Goal: Task Accomplishment & Management: Use online tool/utility

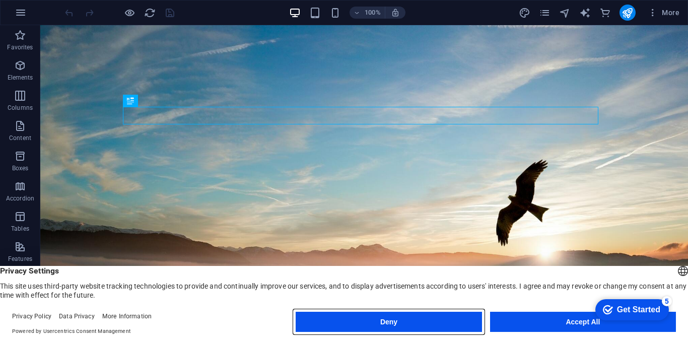
drag, startPoint x: 436, startPoint y: 322, endPoint x: 392, endPoint y: 293, distance: 52.4
click at [436, 322] on button "Deny" at bounding box center [389, 322] width 186 height 20
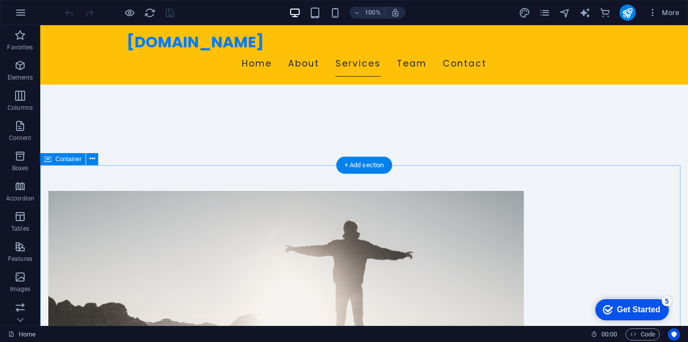
scroll to position [210, 0]
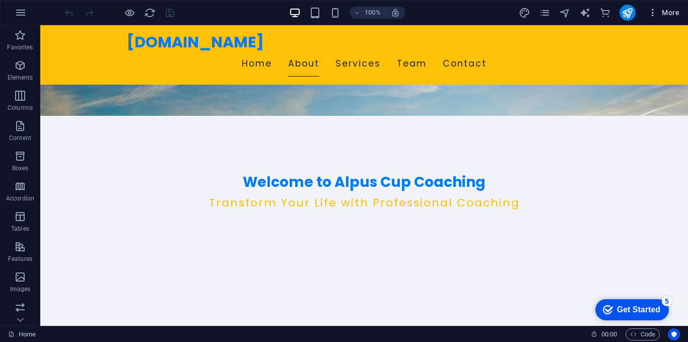
click at [654, 15] on icon "button" at bounding box center [653, 13] width 10 height 10
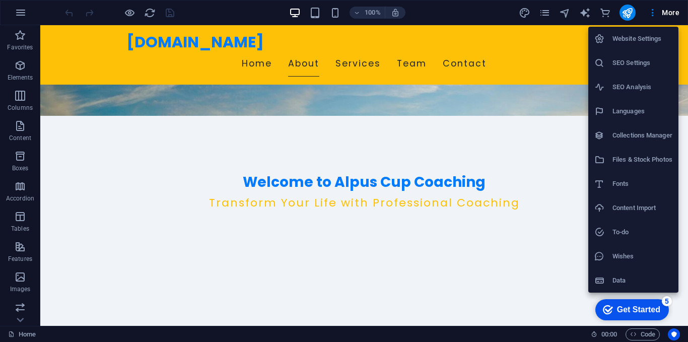
click at [667, 13] on div at bounding box center [344, 171] width 688 height 342
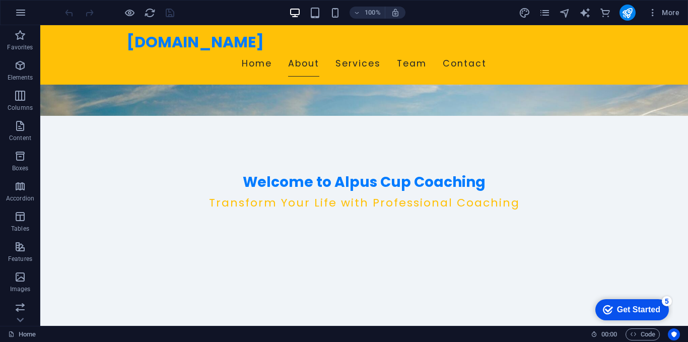
click at [655, 13] on icon "button" at bounding box center [653, 13] width 10 height 10
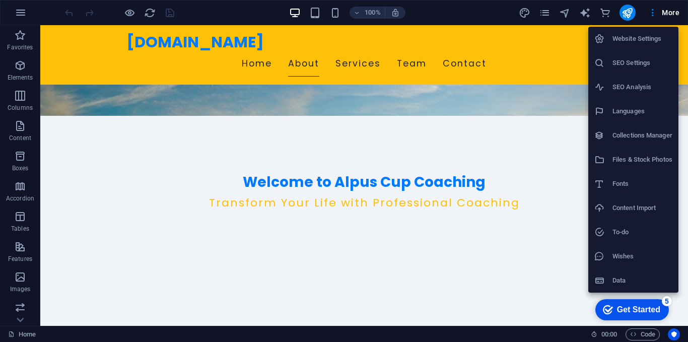
click at [655, 13] on div at bounding box center [344, 171] width 688 height 342
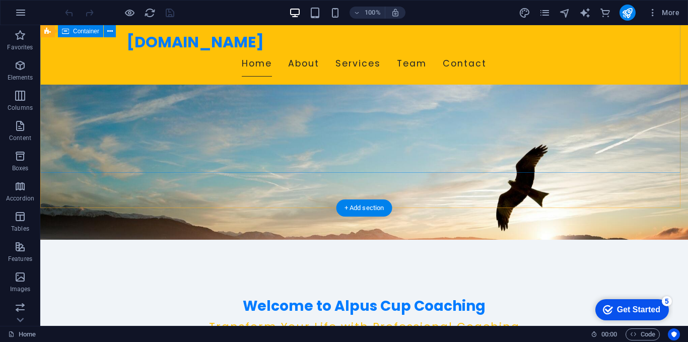
scroll to position [0, 0]
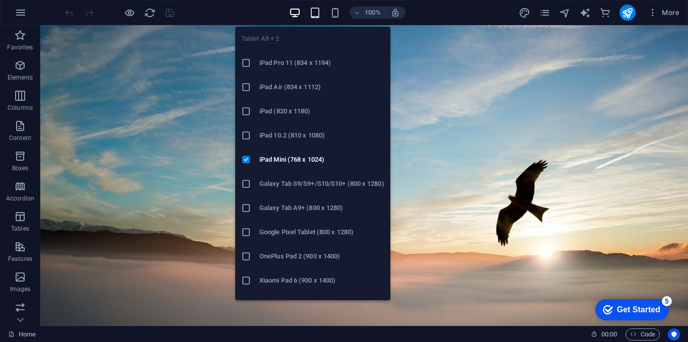
click at [317, 11] on icon "button" at bounding box center [315, 13] width 12 height 12
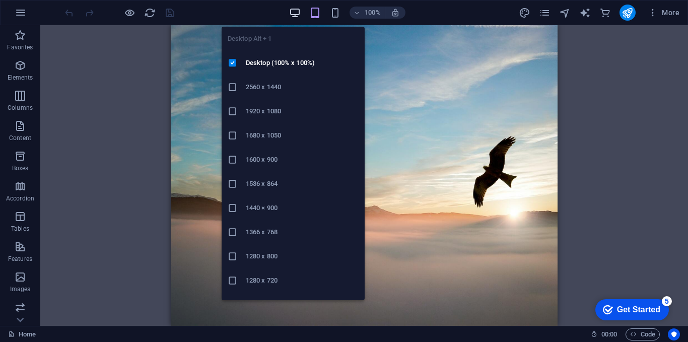
click at [297, 14] on icon "button" at bounding box center [295, 13] width 12 height 12
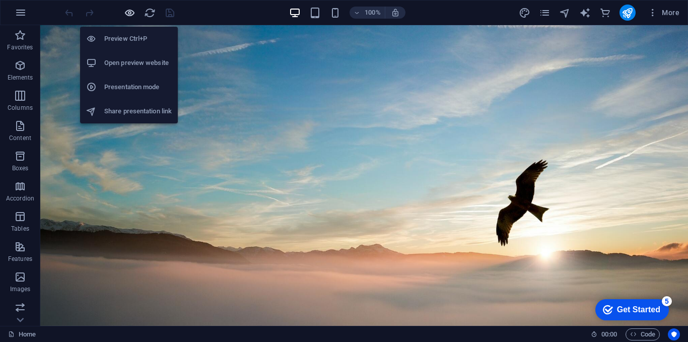
click at [128, 17] on icon "button" at bounding box center [130, 13] width 12 height 12
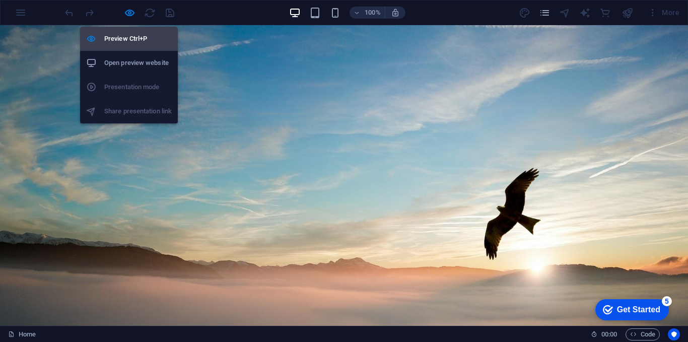
click at [125, 41] on h6 "Preview Ctrl+P" at bounding box center [138, 39] width 68 height 12
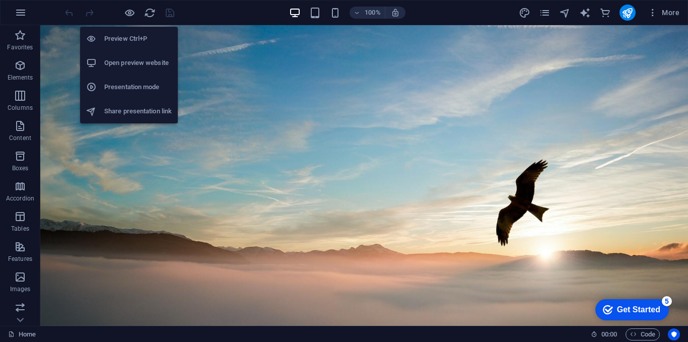
click at [125, 41] on h6 "Preview Ctrl+P" at bounding box center [138, 39] width 68 height 12
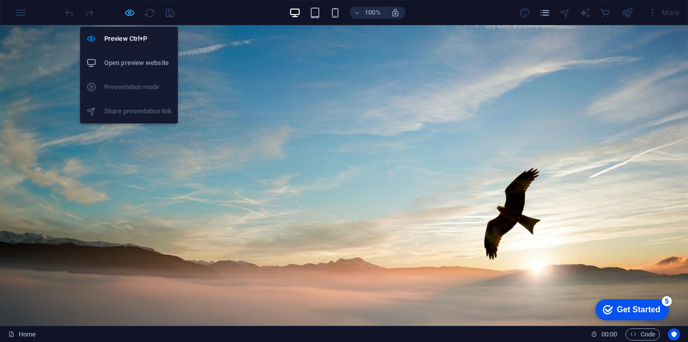
click at [131, 15] on icon "button" at bounding box center [130, 13] width 12 height 12
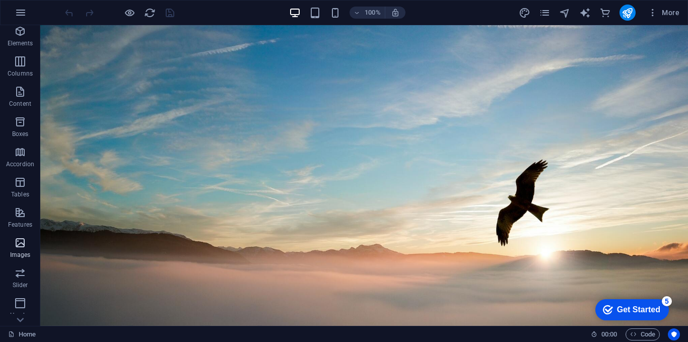
scroll to position [50, 0]
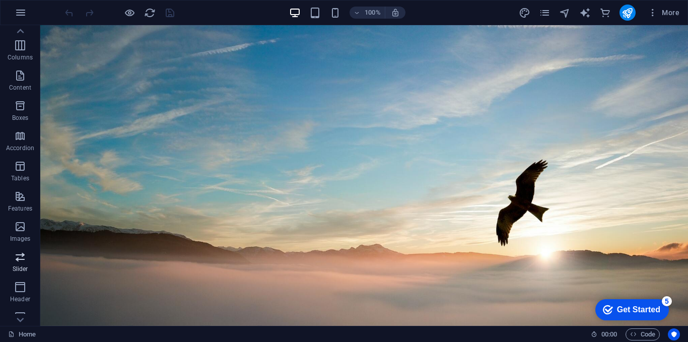
click at [22, 257] on icon "button" at bounding box center [20, 257] width 12 height 12
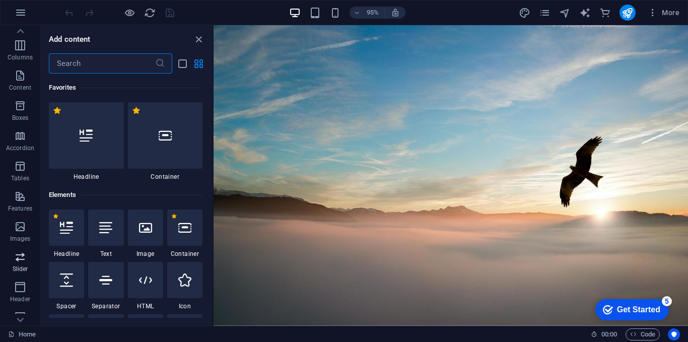
scroll to position [5714, 0]
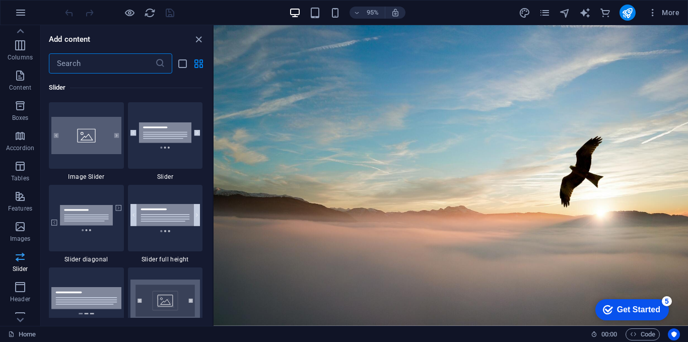
click at [16, 259] on icon "button" at bounding box center [20, 257] width 12 height 12
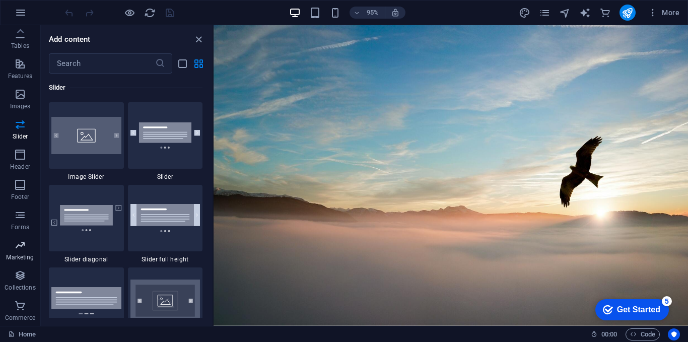
click at [19, 250] on icon "button" at bounding box center [20, 245] width 12 height 12
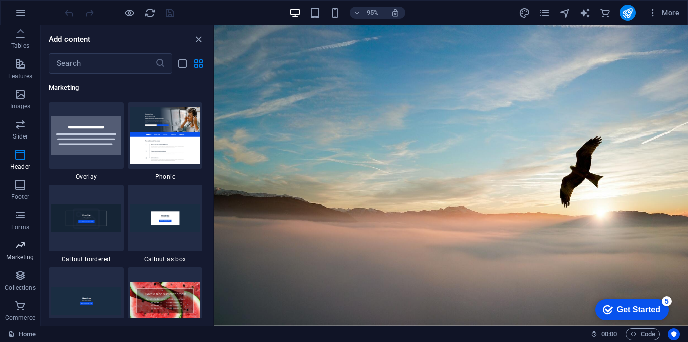
scroll to position [8210, 0]
click at [21, 300] on icon "button" at bounding box center [20, 306] width 12 height 12
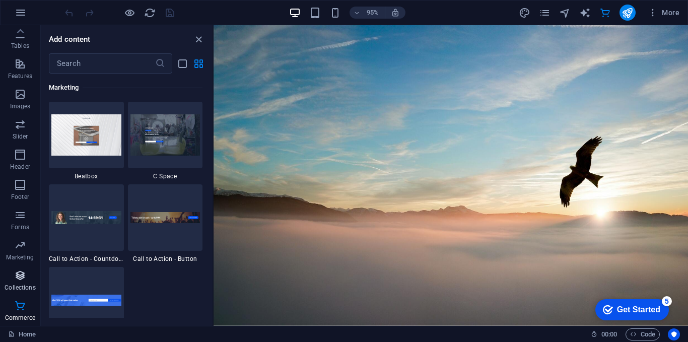
scroll to position [9713, 0]
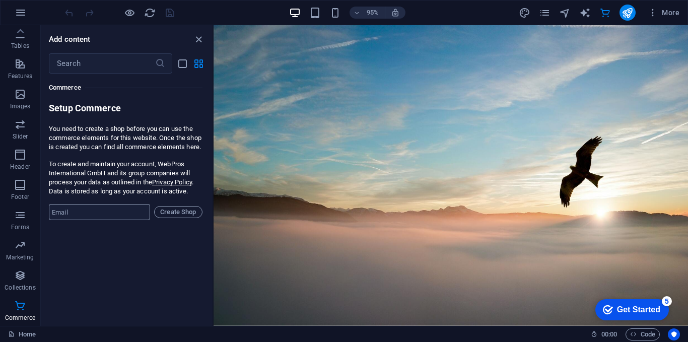
click at [72, 219] on input "email" at bounding box center [99, 212] width 101 height 16
type input "[EMAIL_ADDRESS][DOMAIN_NAME]"
click at [188, 218] on span "Create Shop" at bounding box center [178, 212] width 39 height 12
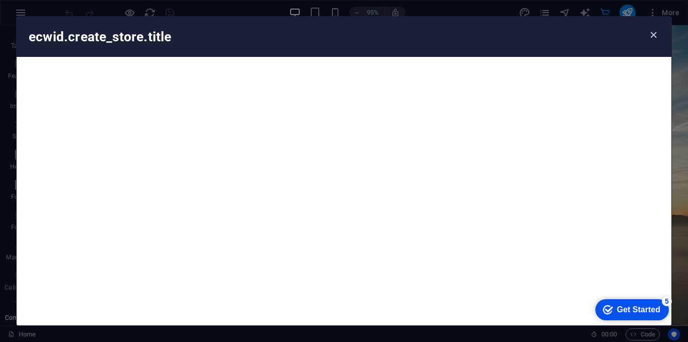
click at [653, 32] on icon "button" at bounding box center [654, 35] width 12 height 12
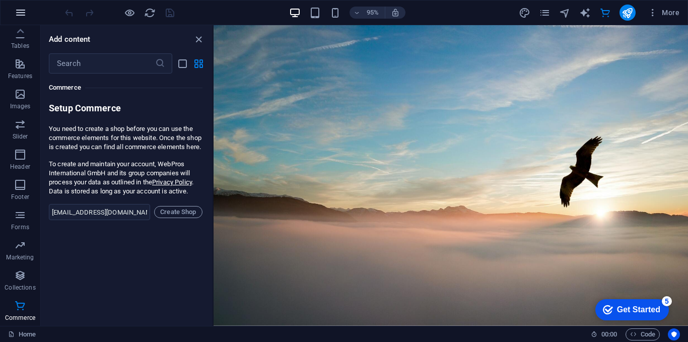
click at [23, 18] on icon "button" at bounding box center [21, 13] width 12 height 12
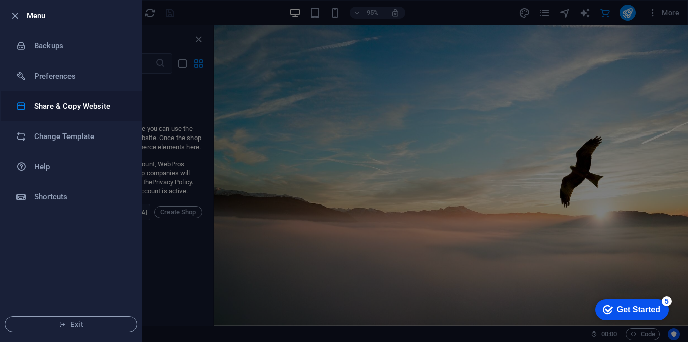
click at [109, 107] on h6 "Share & Copy Website" at bounding box center [80, 106] width 93 height 12
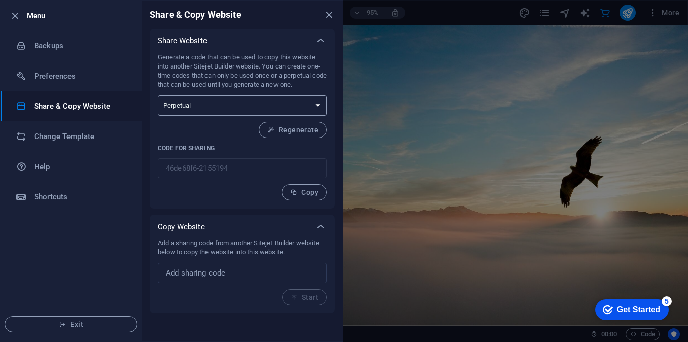
click at [198, 108] on select "One-time Perpetual" at bounding box center [242, 105] width 169 height 21
select select "onetime"
click at [158, 95] on select "One-time Perpetual" at bounding box center [242, 105] width 169 height 21
click at [208, 276] on input "text" at bounding box center [242, 273] width 169 height 20
click at [209, 109] on select "One-time Perpetual" at bounding box center [242, 105] width 169 height 21
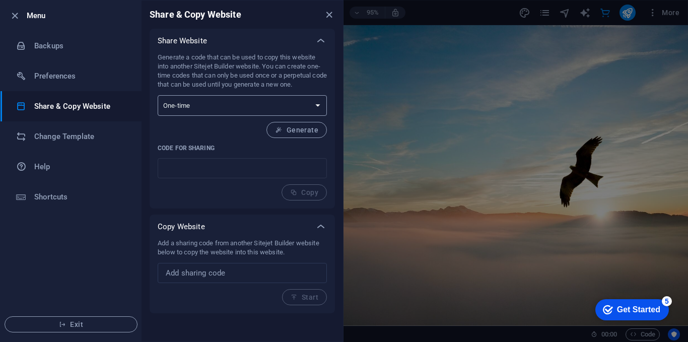
select select "perpetual"
click at [158, 95] on select "One-time Perpetual" at bounding box center [242, 105] width 169 height 21
type input "46de68f6-2155194"
click at [238, 275] on input "text" at bounding box center [242, 273] width 169 height 20
click at [64, 320] on button "Exit" at bounding box center [71, 325] width 133 height 16
